Goal: Information Seeking & Learning: Learn about a topic

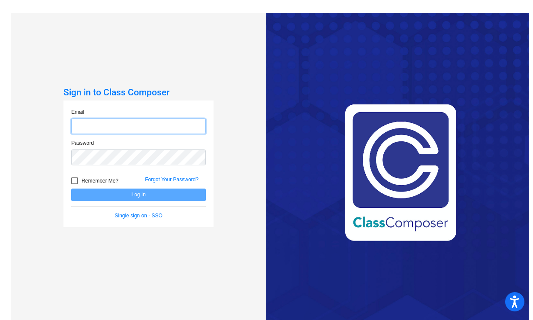
type input "[EMAIL_ADDRESS][DOMAIN_NAME]"
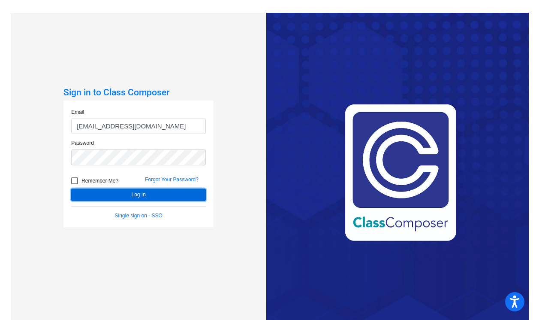
click at [120, 198] on button "Log In" at bounding box center [138, 194] width 135 height 12
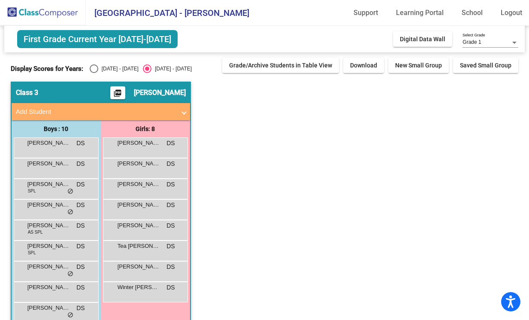
click at [94, 69] on div "Select an option" at bounding box center [94, 68] width 9 height 9
click at [94, 73] on input "[DATE] - [DATE]" at bounding box center [94, 73] width 0 height 0
radio input "true"
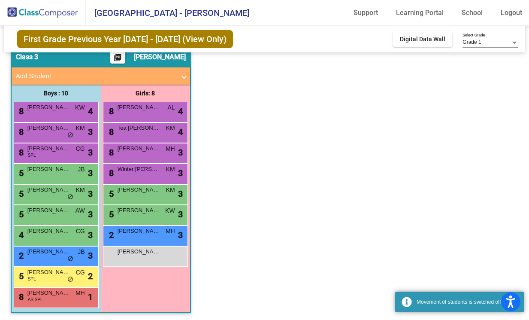
scroll to position [37, 0]
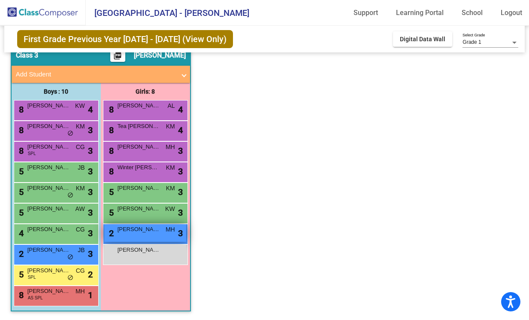
click at [143, 239] on div "2 [PERSON_NAME] MH lock do_not_disturb_alt 3" at bounding box center [145, 233] width 82 height 18
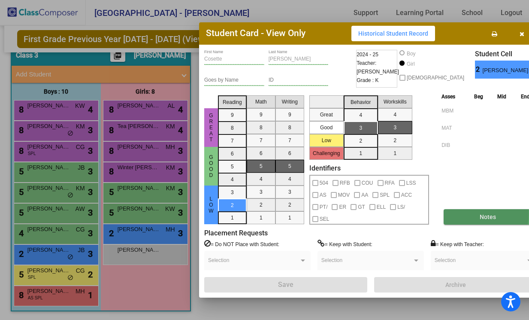
click at [451, 213] on button "Notes" at bounding box center [488, 216] width 88 height 15
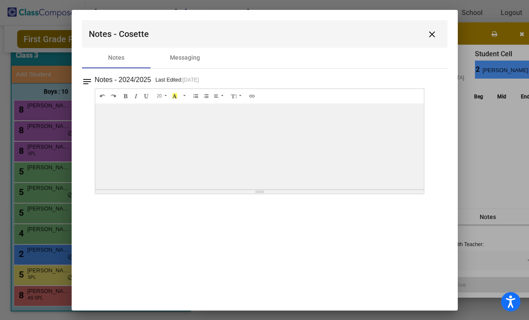
click at [433, 33] on mat-icon "close" at bounding box center [432, 34] width 10 height 10
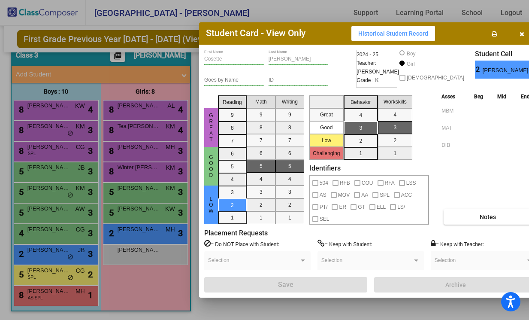
click at [513, 36] on button "button" at bounding box center [521, 33] width 27 height 15
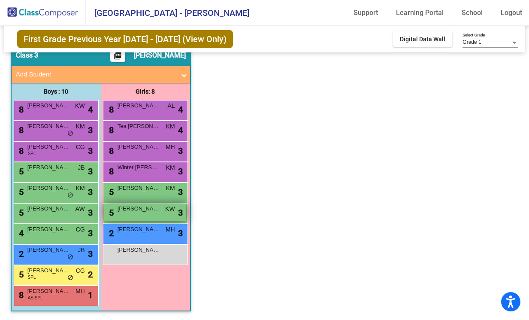
click at [132, 210] on span "[PERSON_NAME]" at bounding box center [139, 208] width 43 height 9
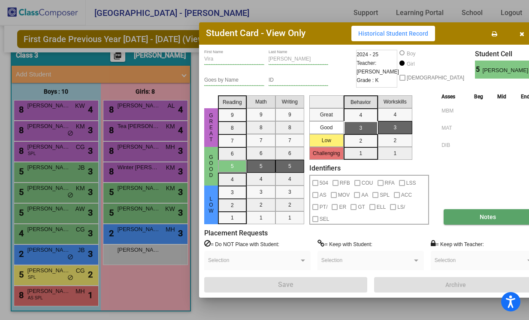
click at [447, 219] on button "Notes" at bounding box center [488, 216] width 88 height 15
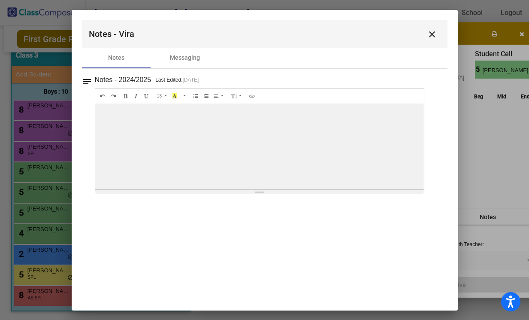
click at [429, 34] on mat-icon "close" at bounding box center [432, 34] width 10 height 10
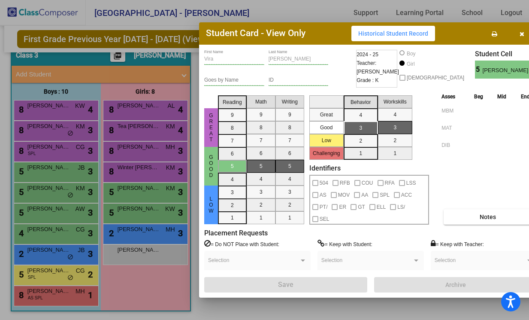
click at [519, 33] on icon "button" at bounding box center [521, 34] width 5 height 6
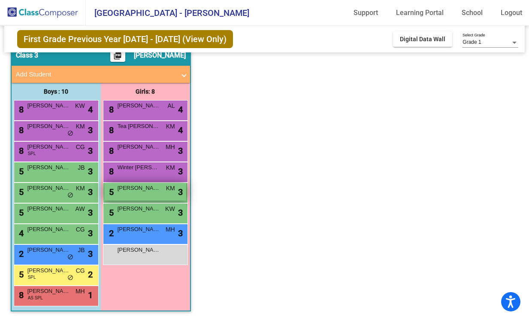
click at [132, 192] on span "[PERSON_NAME]" at bounding box center [139, 188] width 43 height 9
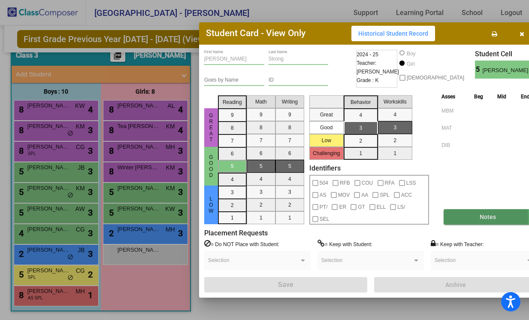
click at [480, 217] on span "Notes" at bounding box center [488, 216] width 16 height 7
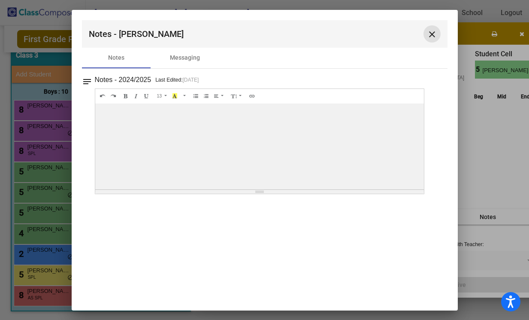
click at [429, 32] on mat-icon "close" at bounding box center [432, 34] width 10 height 10
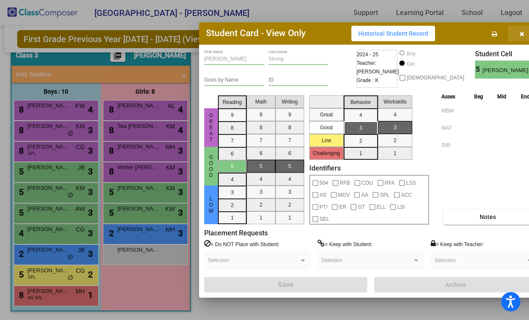
click at [519, 31] on icon "button" at bounding box center [521, 34] width 5 height 6
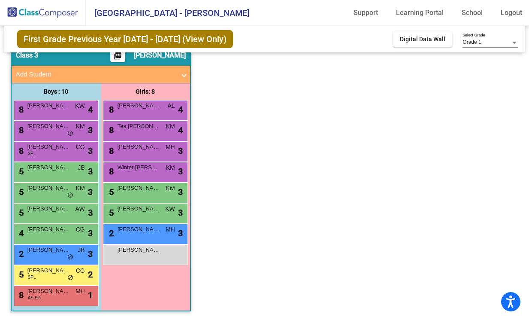
click at [143, 162] on div "8 Winter [PERSON_NAME] lock do_not_disturb_alt 3" at bounding box center [145, 172] width 85 height 21
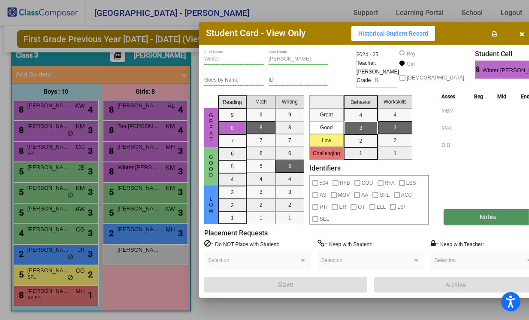
click at [444, 214] on button "Notes" at bounding box center [488, 216] width 88 height 15
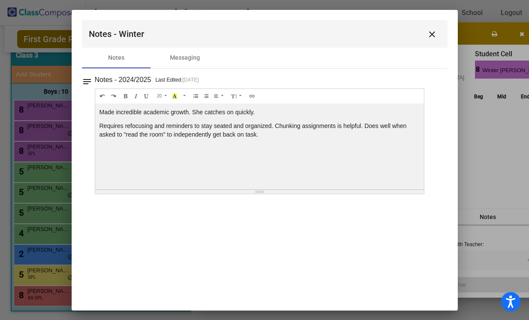
click at [435, 32] on mat-icon "close" at bounding box center [432, 34] width 10 height 10
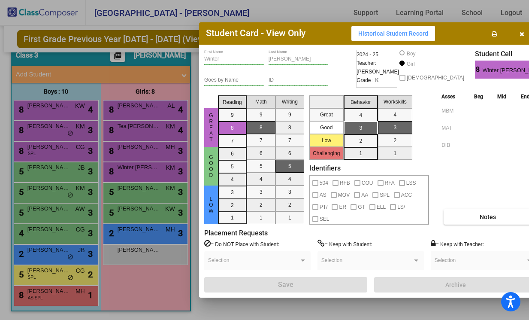
click at [519, 33] on icon "button" at bounding box center [521, 34] width 5 height 6
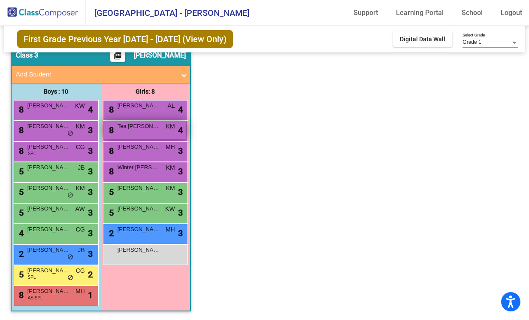
click at [125, 130] on span "Tea [PERSON_NAME]" at bounding box center [139, 126] width 43 height 9
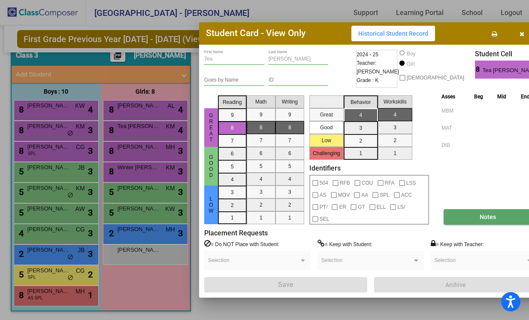
click at [483, 211] on button "Notes" at bounding box center [488, 216] width 88 height 15
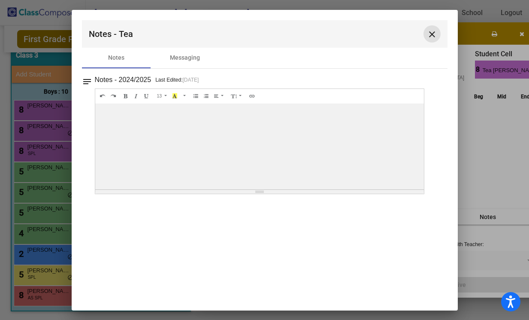
click at [431, 32] on mat-icon "close" at bounding box center [432, 34] width 10 height 10
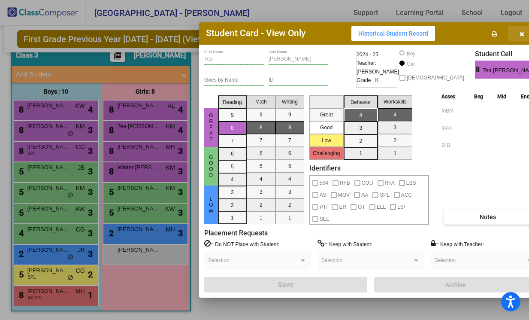
click at [519, 35] on icon "button" at bounding box center [521, 34] width 5 height 6
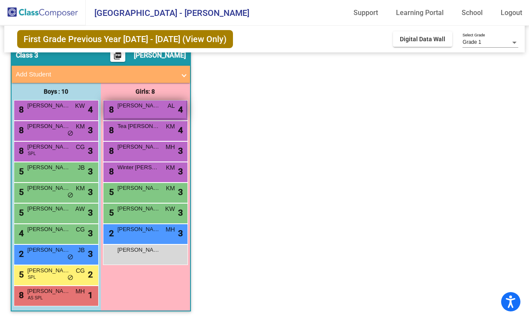
click at [135, 117] on div "8 [PERSON_NAME] AL lock do_not_disturb_alt 4" at bounding box center [145, 109] width 82 height 18
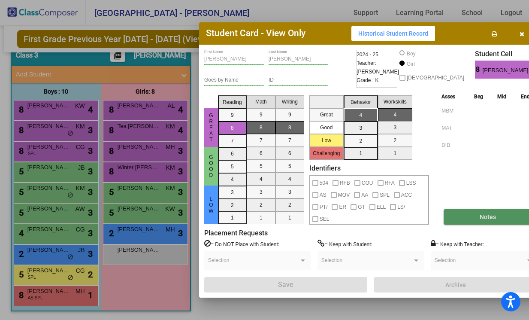
click at [483, 217] on span "Notes" at bounding box center [488, 216] width 16 height 7
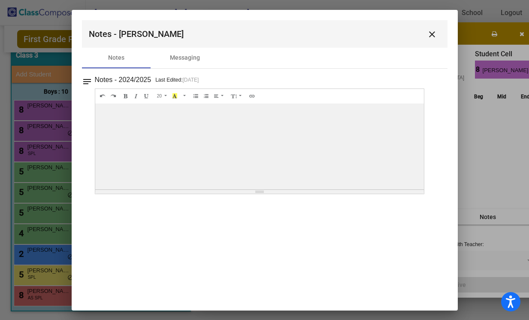
click at [431, 32] on mat-icon "close" at bounding box center [432, 34] width 10 height 10
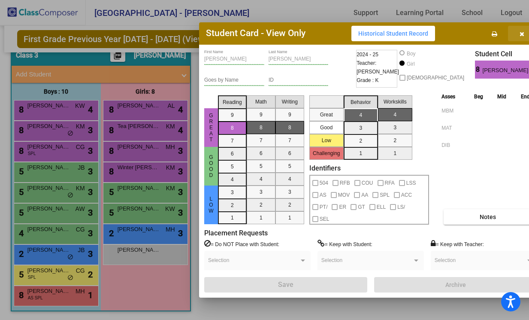
click at [519, 32] on icon "button" at bounding box center [521, 34] width 5 height 6
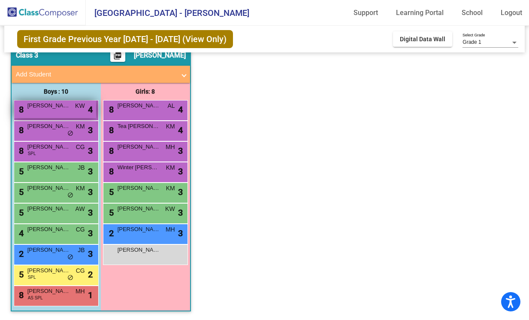
click at [50, 110] on div "8 [PERSON_NAME] KW lock do_not_disturb_alt 4" at bounding box center [55, 109] width 82 height 18
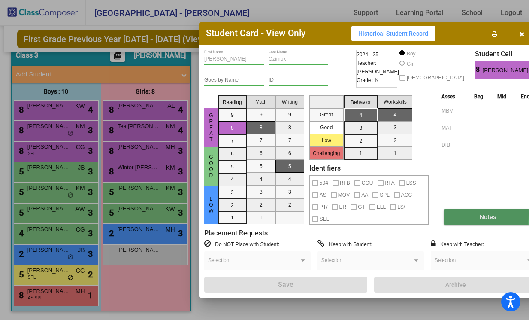
click at [451, 214] on button "Notes" at bounding box center [488, 216] width 88 height 15
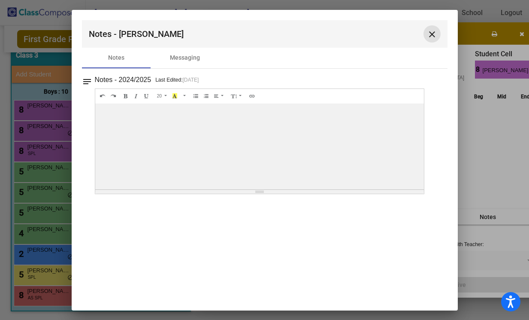
click at [432, 34] on mat-icon "close" at bounding box center [432, 34] width 10 height 10
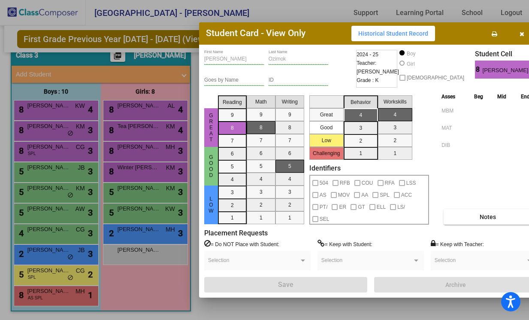
click at [519, 33] on icon "button" at bounding box center [521, 34] width 5 height 6
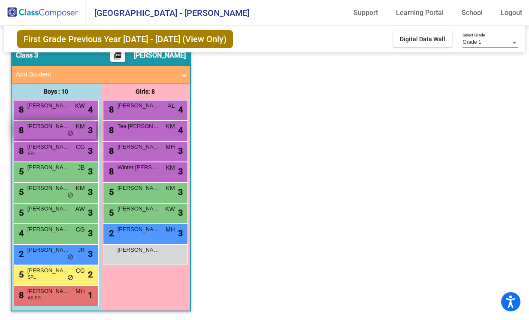
click at [55, 126] on span "[PERSON_NAME]" at bounding box center [48, 126] width 43 height 9
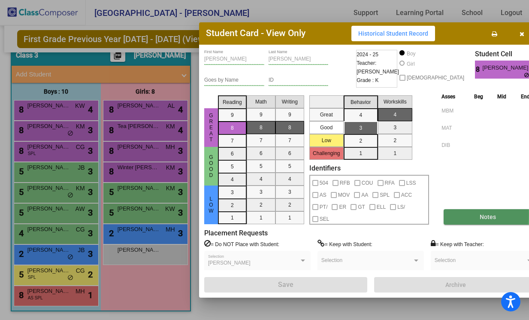
click at [450, 214] on button "Notes" at bounding box center [488, 216] width 88 height 15
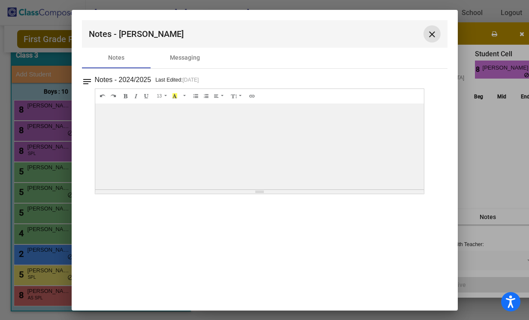
click at [434, 35] on mat-icon "close" at bounding box center [432, 34] width 10 height 10
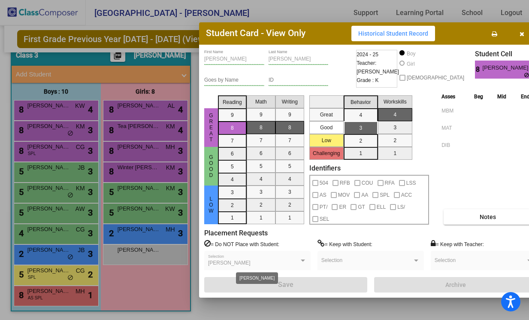
click at [226, 265] on span "[PERSON_NAME]" at bounding box center [229, 263] width 42 height 6
click at [519, 33] on icon "button" at bounding box center [521, 34] width 5 height 6
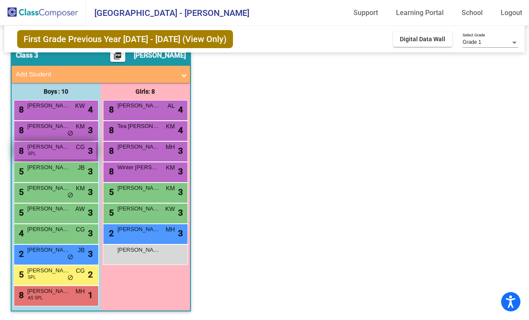
click at [66, 152] on div "8 [PERSON_NAME] SPL CG lock do_not_disturb_alt 3" at bounding box center [55, 151] width 82 height 18
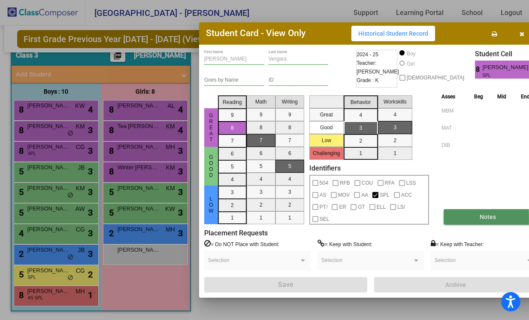
click at [480, 218] on span "Notes" at bounding box center [488, 216] width 16 height 7
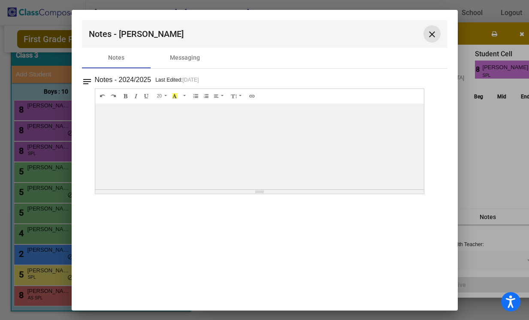
click at [432, 33] on mat-icon "close" at bounding box center [432, 34] width 10 height 10
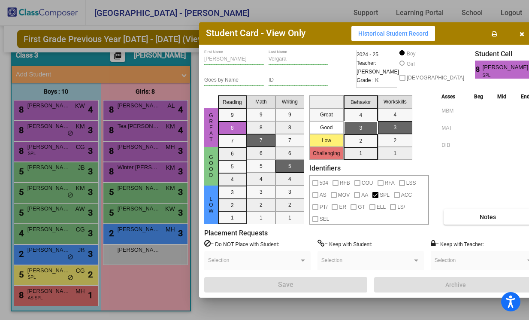
click at [519, 32] on icon "button" at bounding box center [521, 34] width 5 height 6
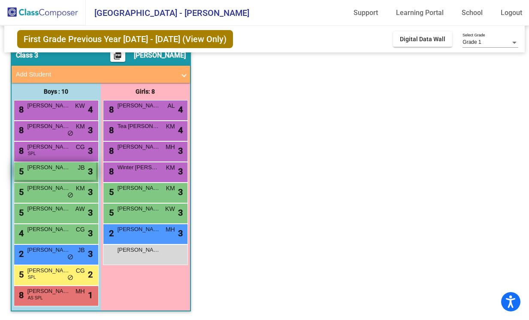
click at [47, 174] on div "5 [PERSON_NAME] JB lock do_not_disturb_alt 3" at bounding box center [55, 171] width 82 height 18
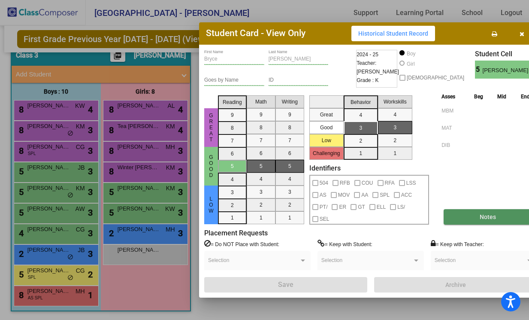
click at [480, 215] on span "Notes" at bounding box center [488, 216] width 16 height 7
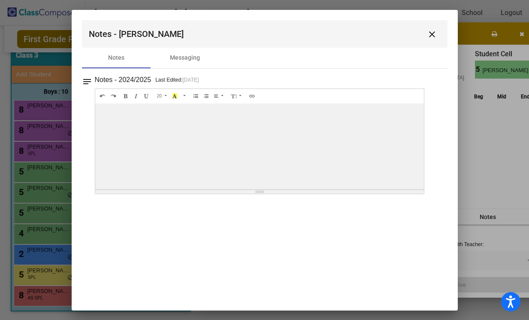
click at [434, 33] on mat-icon "close" at bounding box center [432, 34] width 10 height 10
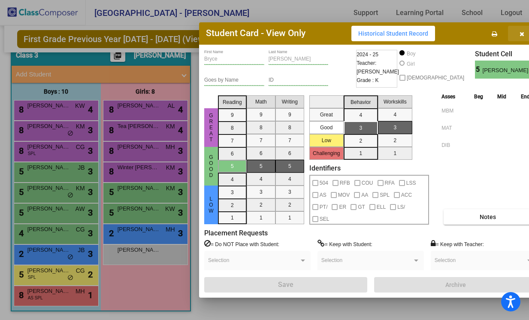
click at [509, 37] on button "button" at bounding box center [521, 33] width 27 height 15
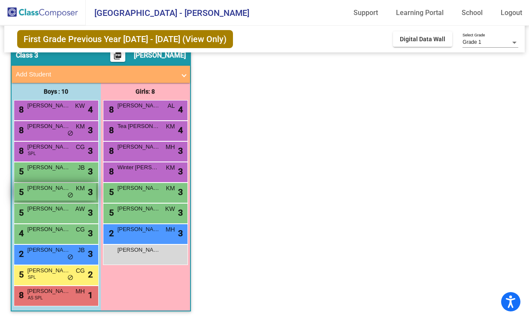
click at [38, 198] on div "5 [PERSON_NAME] KM lock do_not_disturb_alt 3" at bounding box center [55, 192] width 82 height 18
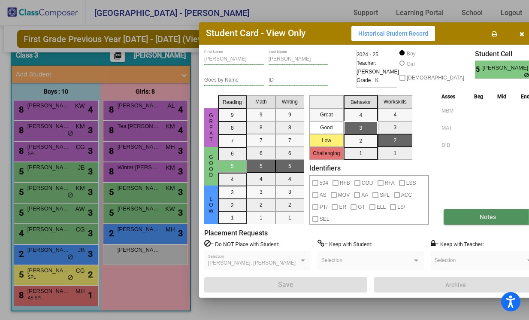
click at [480, 216] on span "Notes" at bounding box center [488, 216] width 16 height 7
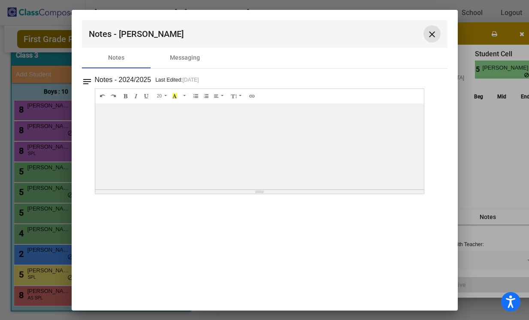
click at [433, 33] on mat-icon "close" at bounding box center [432, 34] width 10 height 10
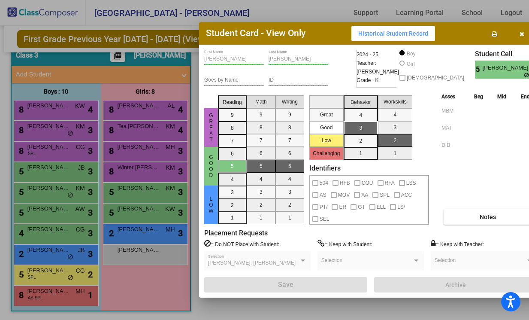
click at [512, 33] on button "button" at bounding box center [521, 33] width 27 height 15
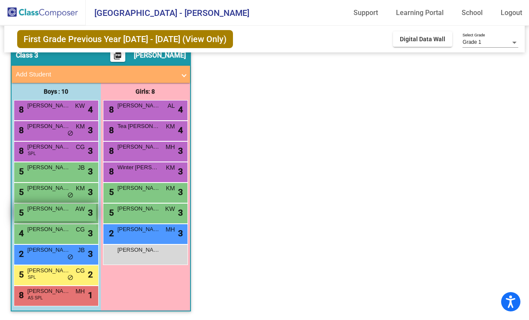
click at [51, 213] on div "5 [PERSON_NAME] AW lock do_not_disturb_alt 3" at bounding box center [55, 212] width 82 height 18
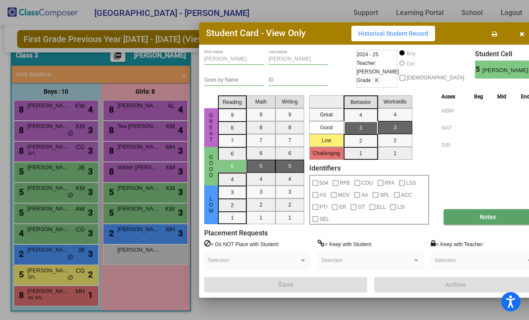
click at [488, 219] on button "Notes" at bounding box center [488, 216] width 88 height 15
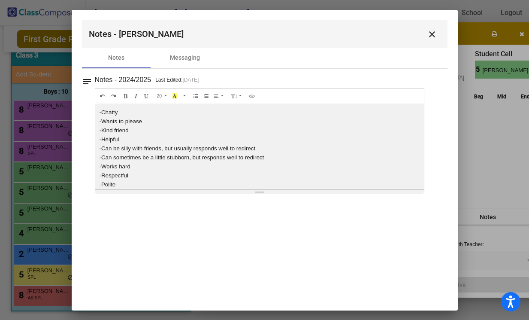
click at [434, 34] on mat-icon "close" at bounding box center [432, 34] width 10 height 10
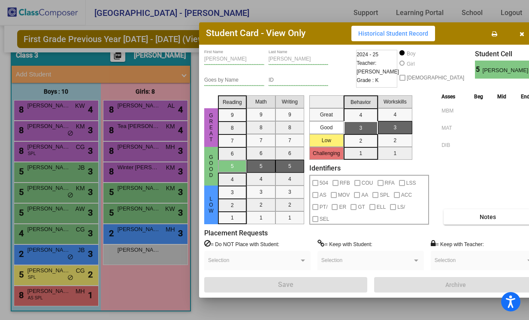
click at [519, 31] on icon "button" at bounding box center [521, 34] width 5 height 6
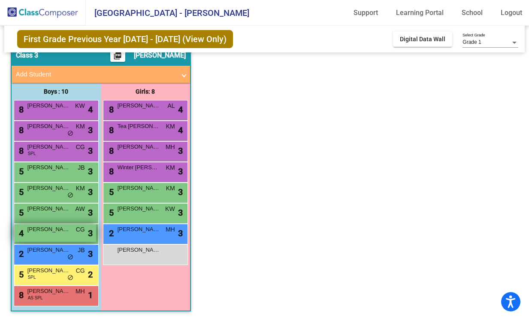
click at [42, 230] on span "[PERSON_NAME]" at bounding box center [48, 229] width 43 height 9
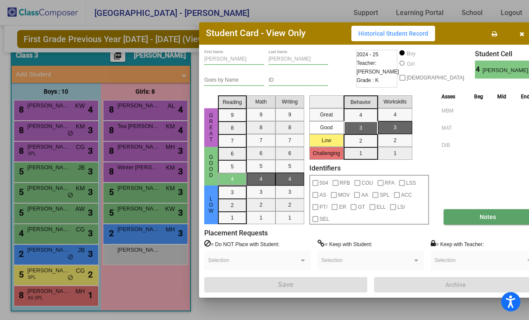
click at [445, 215] on button "Notes" at bounding box center [488, 216] width 88 height 15
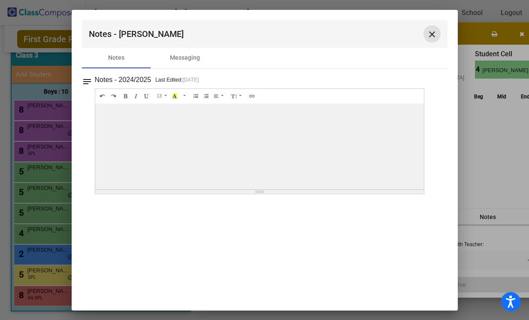
click at [432, 33] on mat-icon "close" at bounding box center [432, 34] width 10 height 10
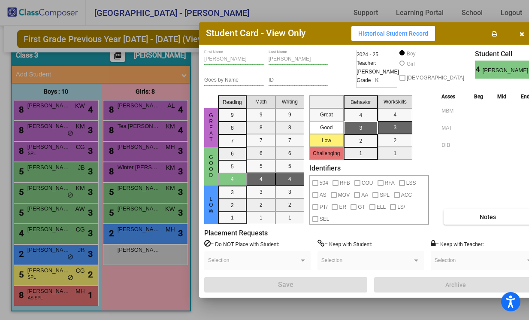
click at [519, 35] on icon "button" at bounding box center [521, 34] width 5 height 6
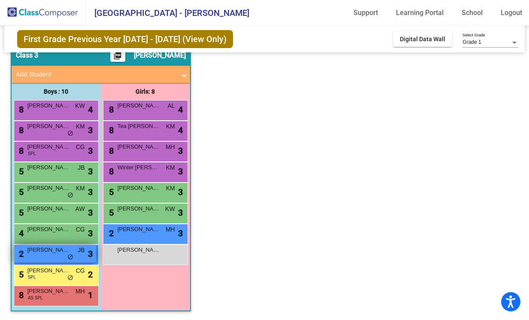
click at [54, 249] on span "[PERSON_NAME]" at bounding box center [48, 249] width 43 height 9
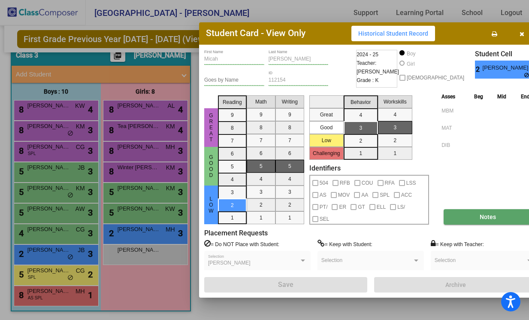
click at [448, 220] on button "Notes" at bounding box center [488, 216] width 88 height 15
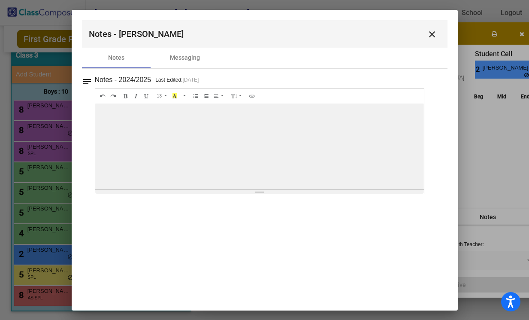
click at [433, 32] on mat-icon "close" at bounding box center [432, 34] width 10 height 10
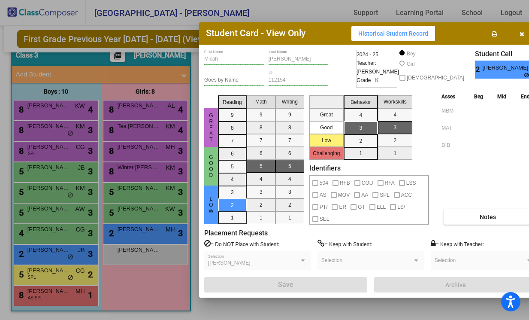
click at [519, 36] on icon "button" at bounding box center [521, 34] width 5 height 6
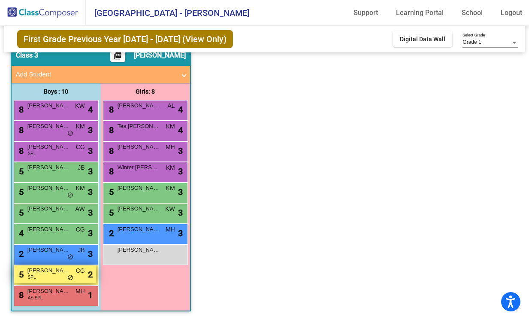
click at [66, 275] on div "5 [PERSON_NAME] SPL CG lock do_not_disturb_alt 2" at bounding box center [55, 274] width 82 height 18
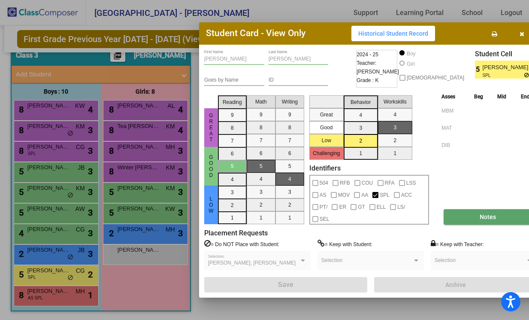
click at [453, 218] on button "Notes" at bounding box center [488, 216] width 88 height 15
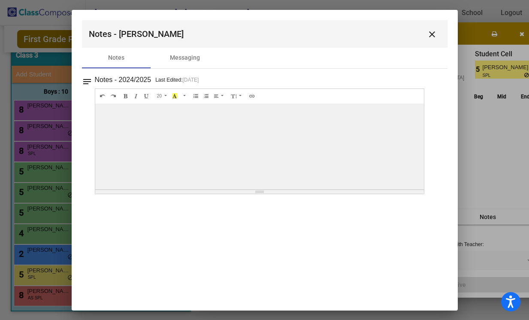
click at [430, 35] on mat-icon "close" at bounding box center [432, 34] width 10 height 10
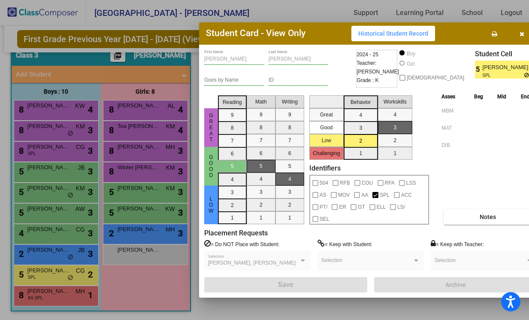
click at [519, 36] on icon "button" at bounding box center [521, 34] width 5 height 6
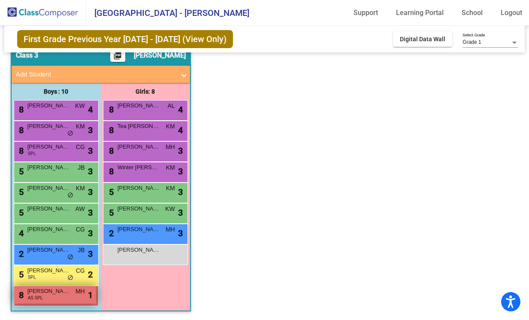
click at [40, 296] on span "AS SPL" at bounding box center [35, 297] width 15 height 6
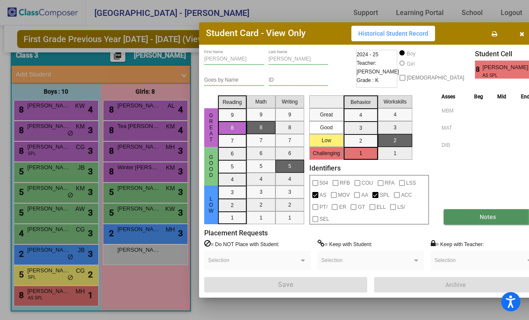
click at [450, 217] on button "Notes" at bounding box center [488, 216] width 88 height 15
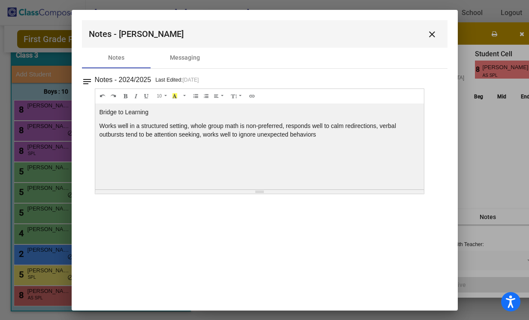
click at [430, 35] on mat-icon "close" at bounding box center [432, 34] width 10 height 10
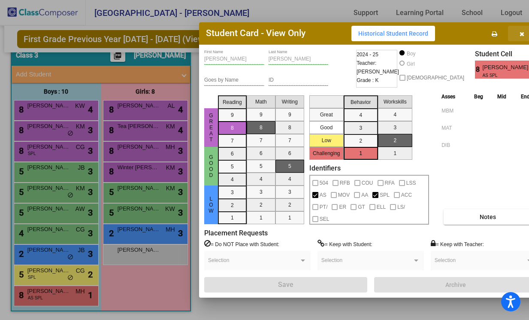
click at [519, 35] on icon "button" at bounding box center [521, 34] width 5 height 6
